Goal: Transaction & Acquisition: Purchase product/service

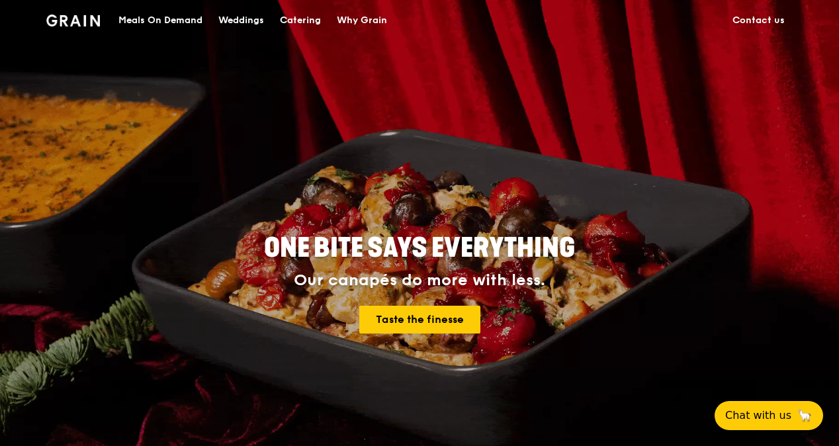
click at [288, 19] on div "Catering" at bounding box center [300, 21] width 41 height 40
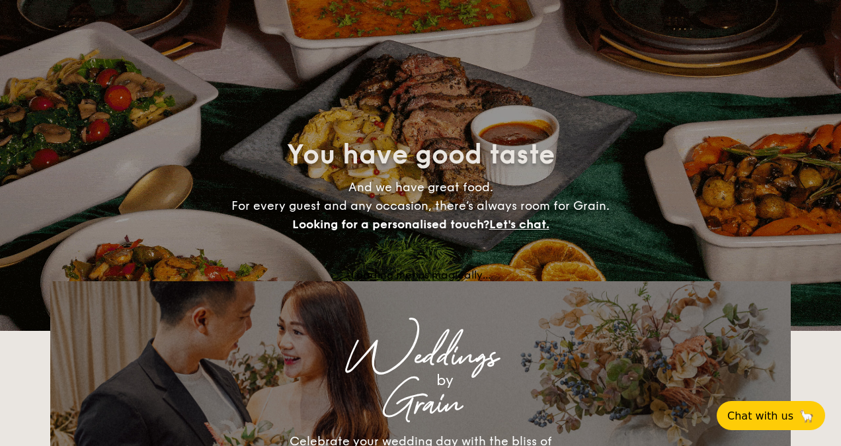
select select
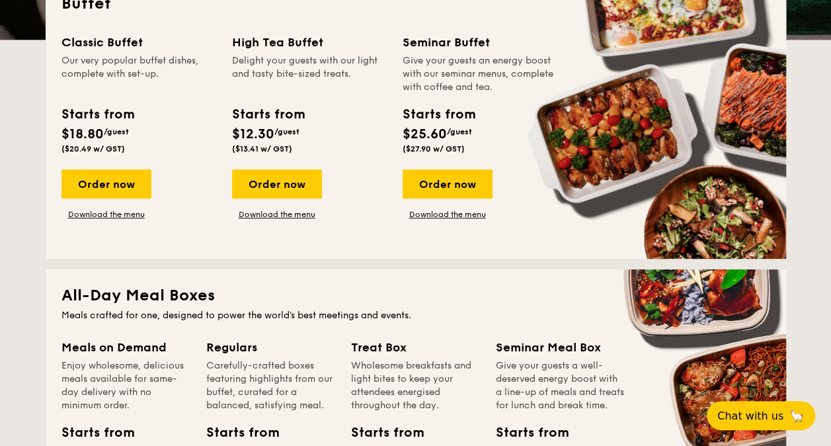
scroll to position [265, 0]
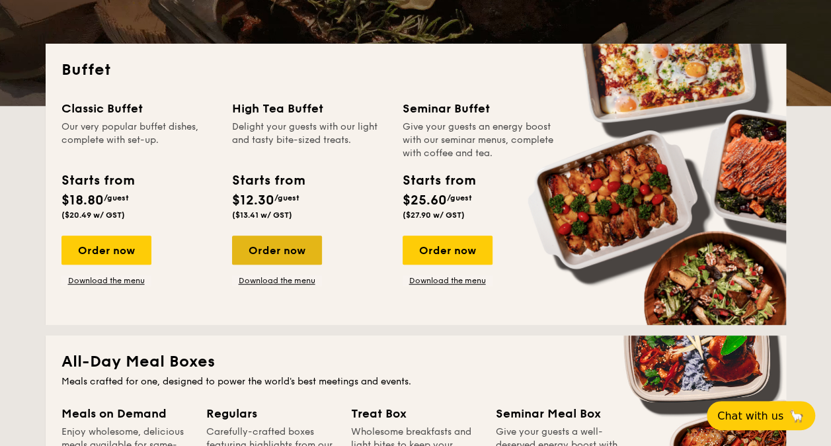
click at [276, 247] on div "Order now" at bounding box center [277, 249] width 90 height 29
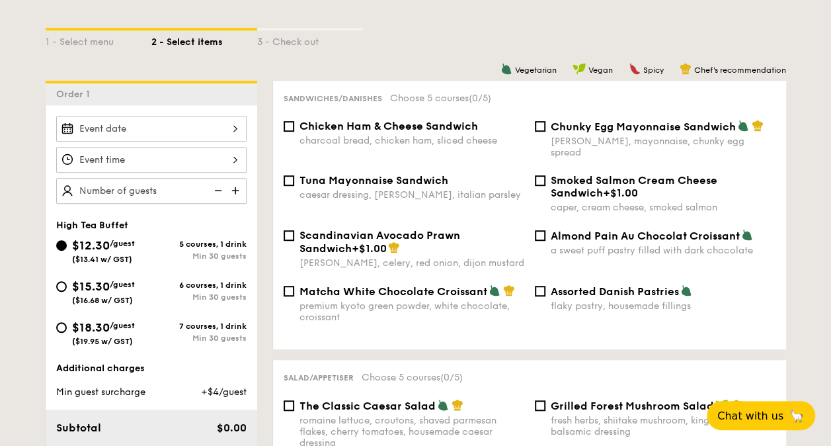
scroll to position [370, 0]
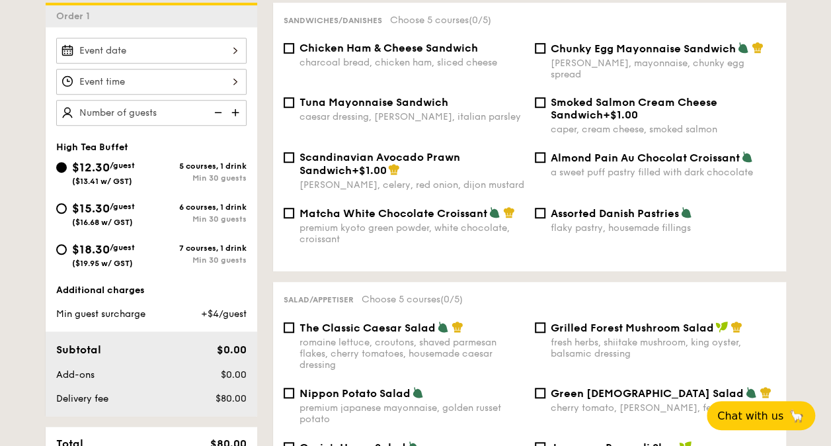
click at [231, 111] on img at bounding box center [237, 112] width 20 height 25
type input "30 guests"
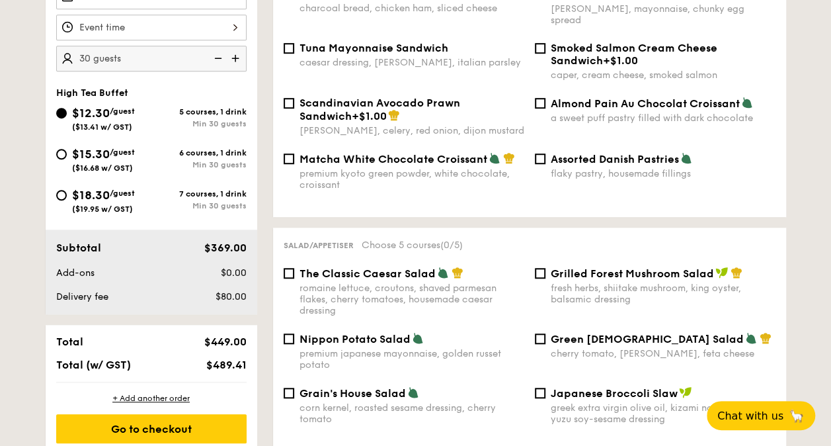
scroll to position [437, 0]
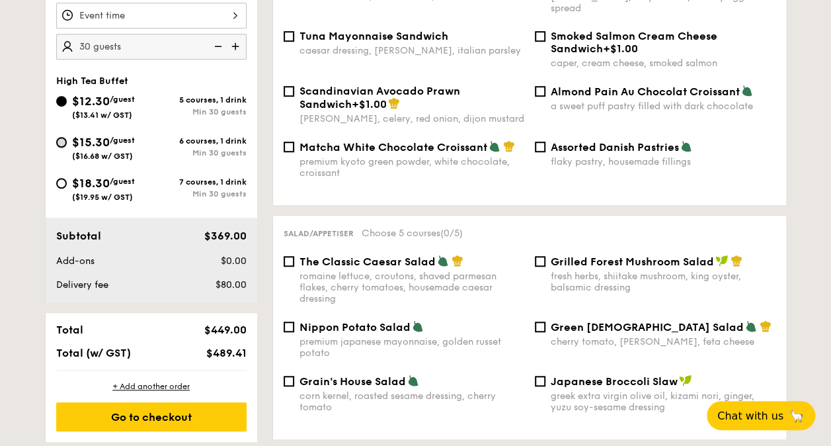
click at [65, 139] on input "$15.30 /guest ($16.68 w/ GST) 6 courses, 1 drink Min 30 guests" at bounding box center [61, 142] width 11 height 11
radio input "true"
click at [65, 99] on input "$12.30 /guest ($13.41 w/ GST) 5 courses, 1 drink Min 30 guests" at bounding box center [61, 101] width 11 height 11
radio input "true"
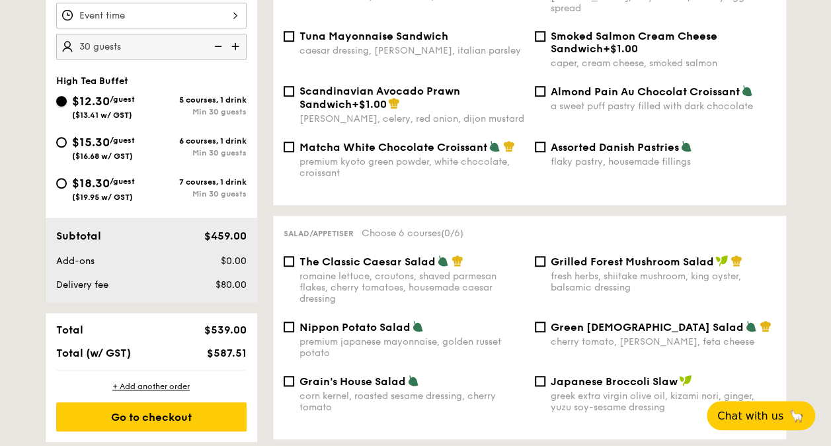
radio input "true"
click at [61, 142] on input "$15.30 /guest ($16.68 w/ GST) 6 courses, 1 drink Min 30 guests" at bounding box center [61, 142] width 11 height 11
radio input "true"
drag, startPoint x: 209, startPoint y: 353, endPoint x: 249, endPoint y: 349, distance: 39.8
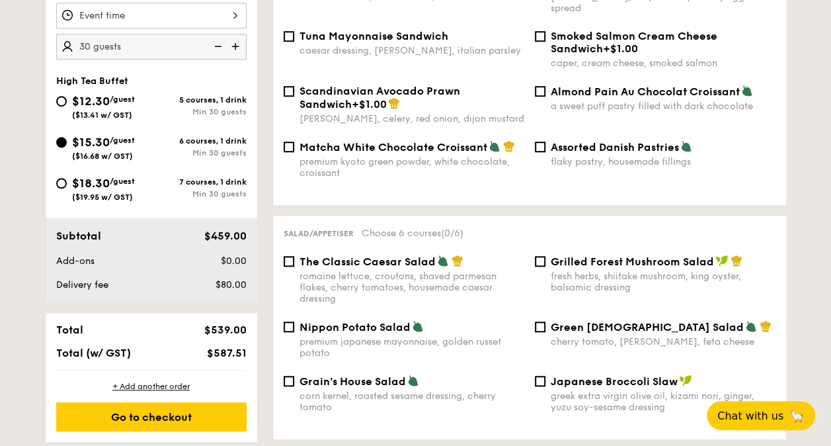
click at [249, 349] on div "$587.51" at bounding box center [211, 353] width 81 height 13
